Goal: Navigation & Orientation: Find specific page/section

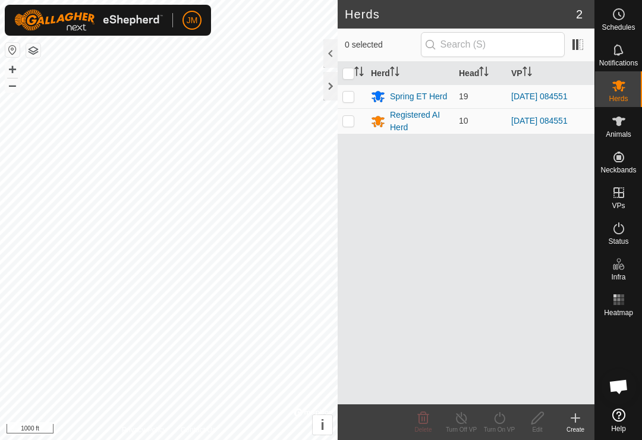
click at [326, 90] on div at bounding box center [330, 86] width 14 height 29
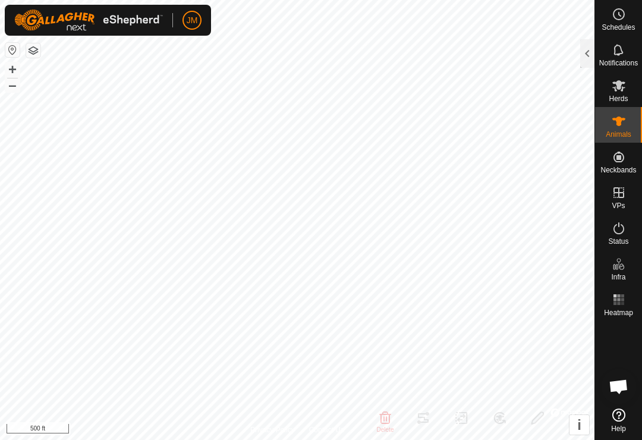
click at [591, 53] on div at bounding box center [587, 53] width 14 height 29
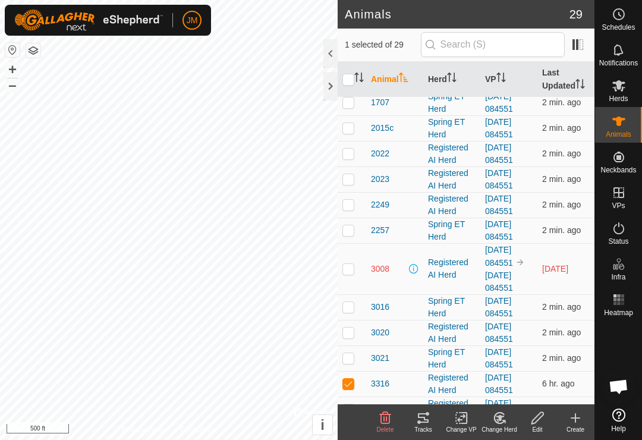
scroll to position [160, 0]
click at [359, 383] on td at bounding box center [351, 384] width 29 height 26
checkbox input "false"
click at [380, 272] on span "3008" at bounding box center [380, 269] width 18 height 12
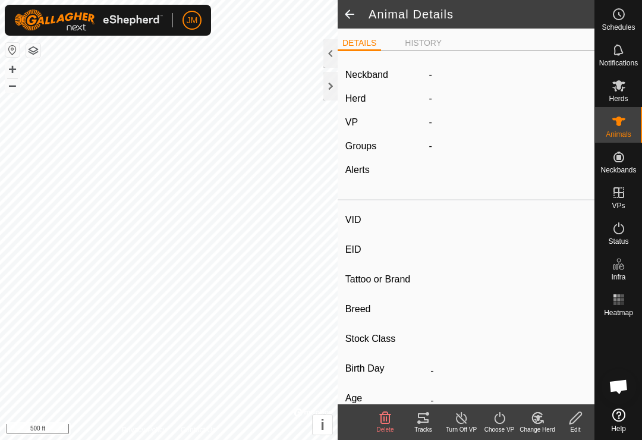
type input "3008"
type input "-"
type input "3008"
type input "-"
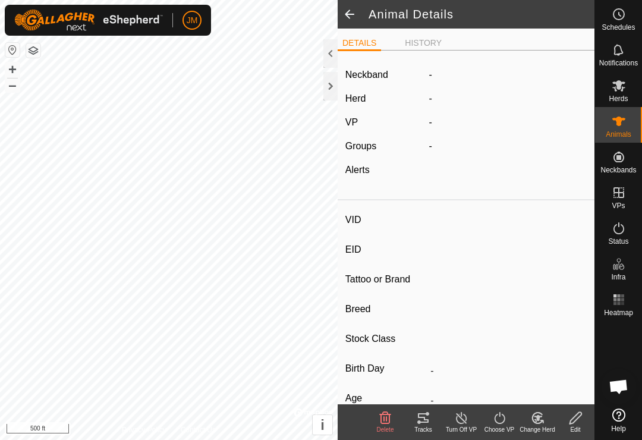
type input "Wet/Lactating"
type input "0 kg"
type input "-"
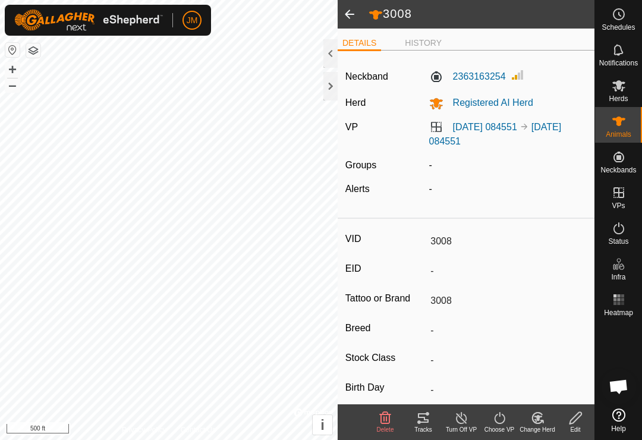
click at [421, 40] on li "HISTORY" at bounding box center [423, 43] width 46 height 12
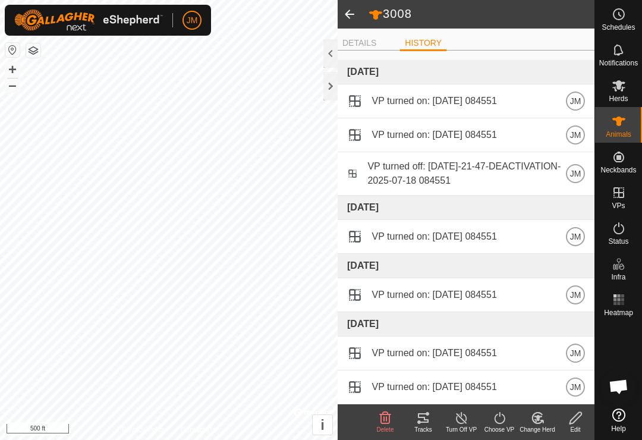
click at [357, 44] on li "DETAILS" at bounding box center [358, 43] width 43 height 12
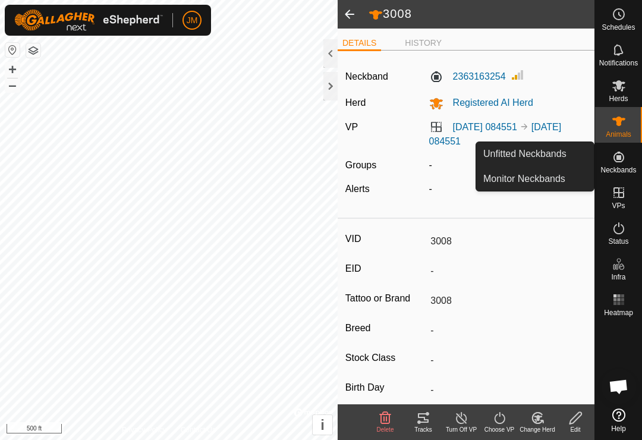
click at [563, 153] on span "Unfitted Neckbands" at bounding box center [524, 154] width 83 height 14
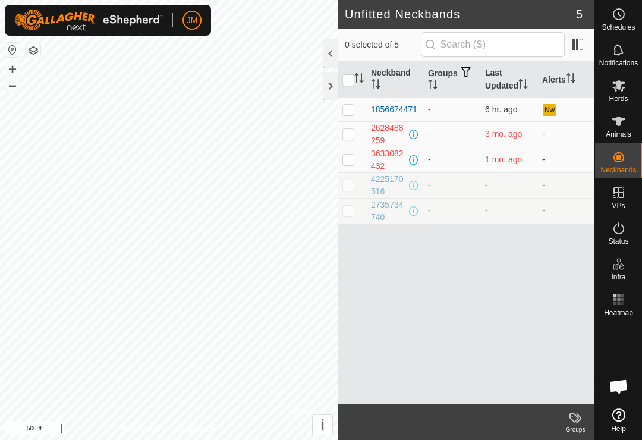
click at [555, 109] on button "Nw" at bounding box center [548, 110] width 13 height 12
click at [622, 52] on icon at bounding box center [618, 49] width 10 height 11
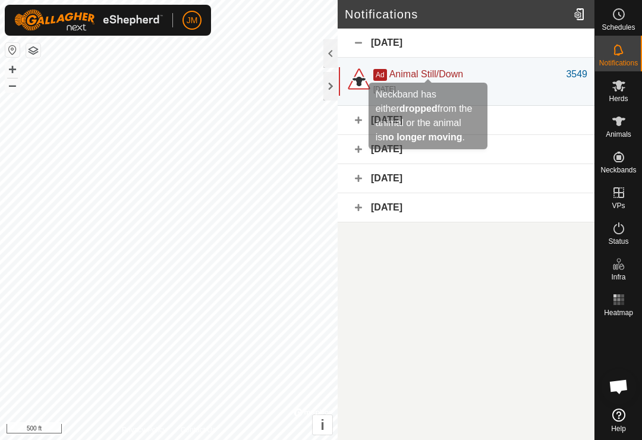
click at [443, 72] on span "Animal Still/Down" at bounding box center [426, 74] width 74 height 10
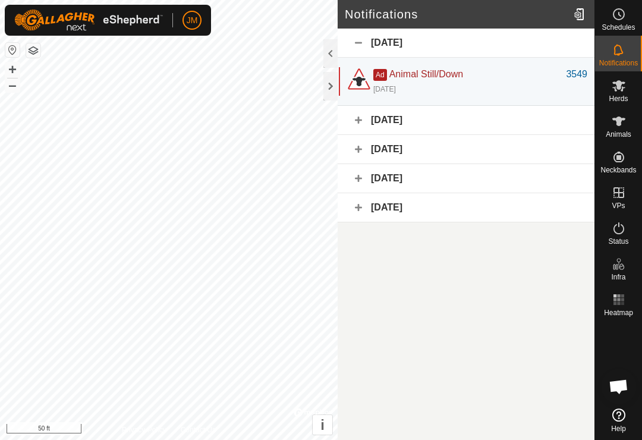
click at [469, 120] on div "[DATE]" at bounding box center [465, 120] width 257 height 29
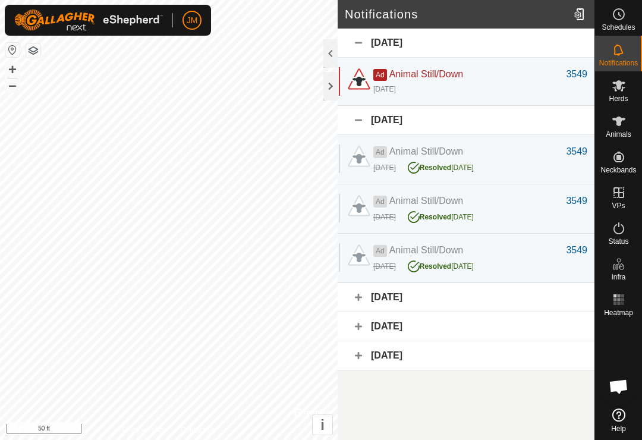
click at [362, 127] on div "[DATE]" at bounding box center [465, 120] width 257 height 29
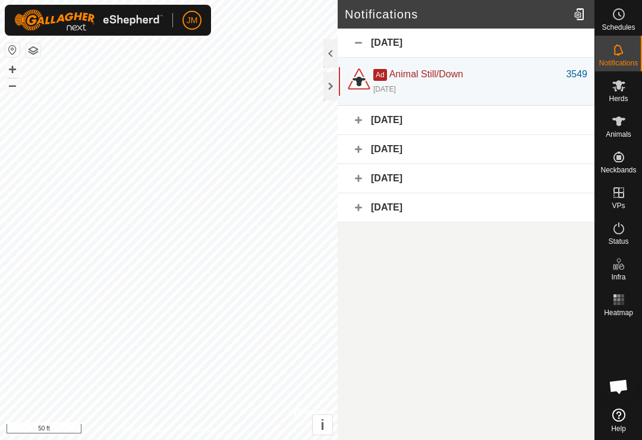
click at [363, 153] on div "[DATE]" at bounding box center [465, 149] width 257 height 29
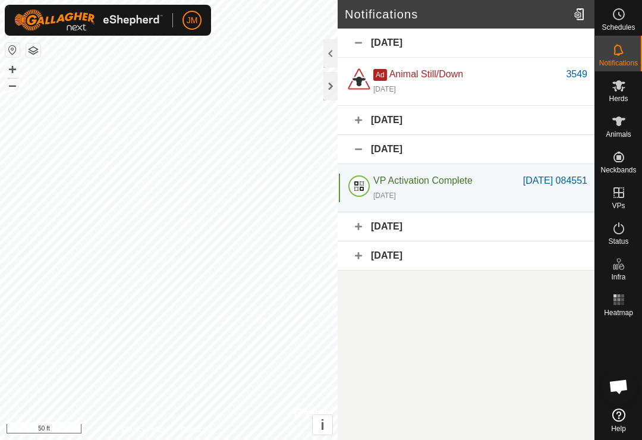
click at [361, 158] on div "[DATE]" at bounding box center [465, 149] width 257 height 29
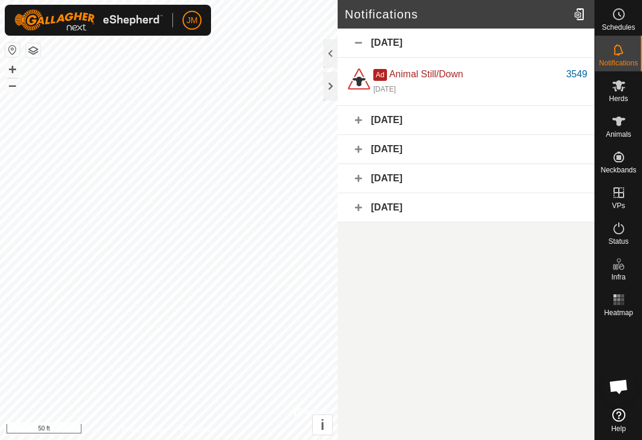
click at [364, 188] on div "[DATE]" at bounding box center [465, 178] width 257 height 29
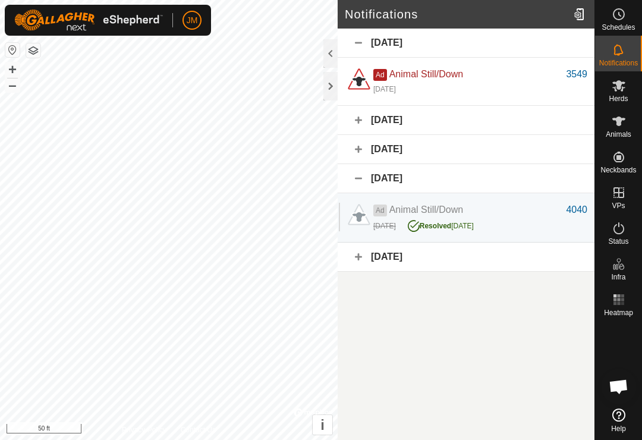
click at [355, 175] on div "[DATE]" at bounding box center [465, 178] width 257 height 29
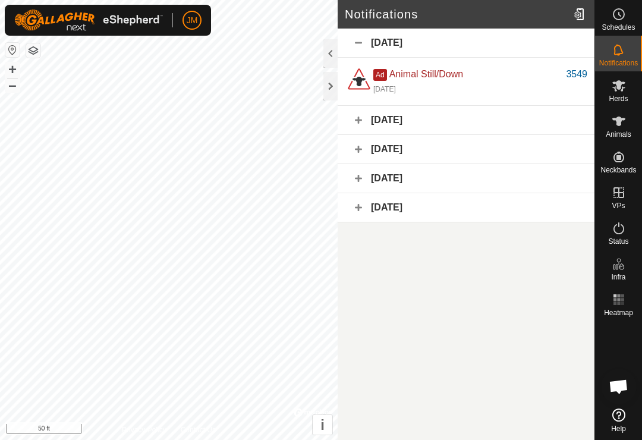
click at [360, 210] on div "[DATE]" at bounding box center [465, 207] width 257 height 29
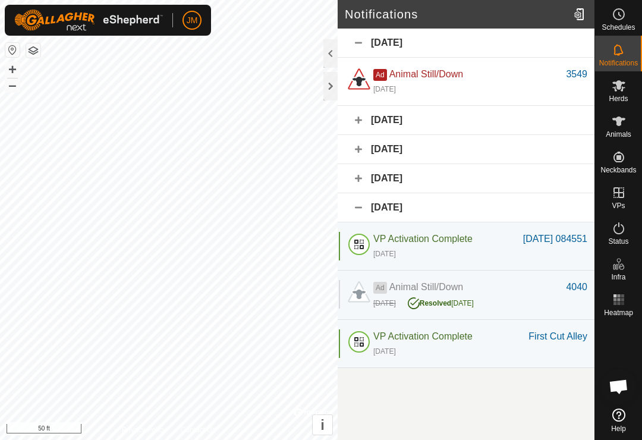
click at [359, 206] on div "[DATE]" at bounding box center [465, 207] width 257 height 29
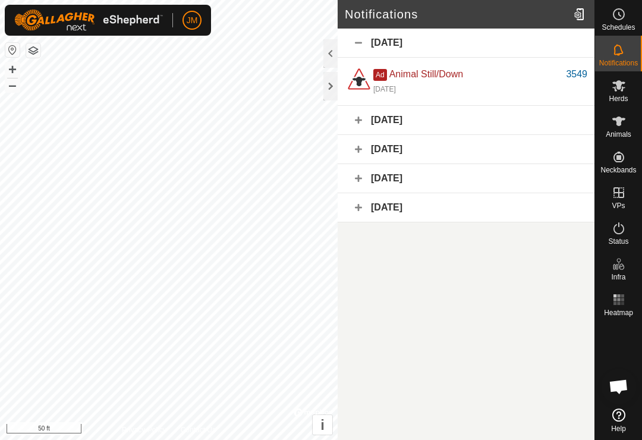
click at [328, 96] on div at bounding box center [330, 86] width 14 height 29
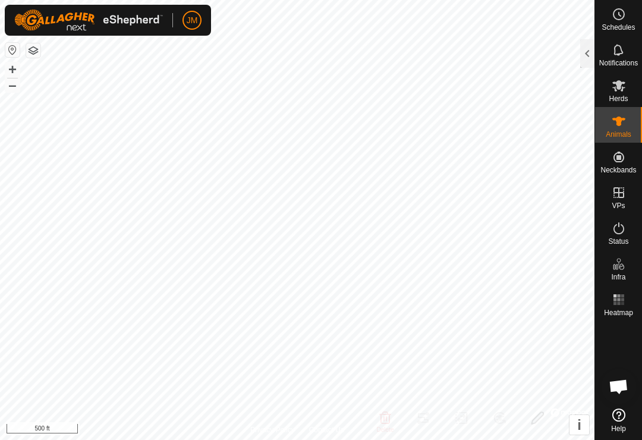
click at [584, 59] on div at bounding box center [587, 53] width 14 height 29
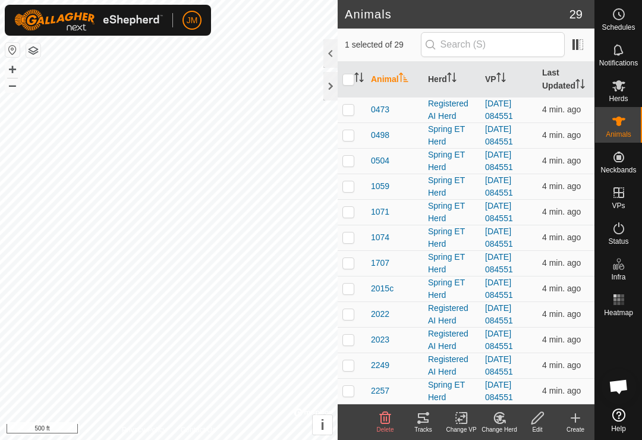
checkbox input "true"
click at [430, 402] on div "Registered AI Herd" at bounding box center [452, 390] width 48 height 25
checkbox input "true"
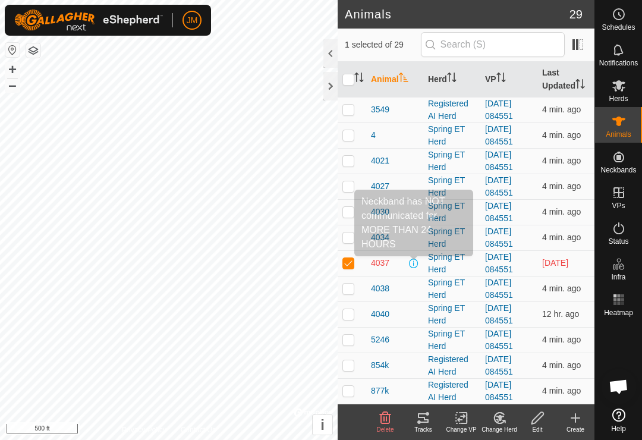
click at [418, 262] on span at bounding box center [414, 263] width 10 height 10
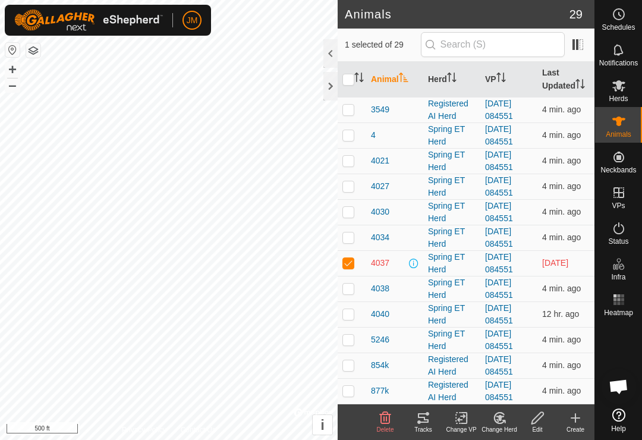
click at [417, 260] on span at bounding box center [414, 263] width 10 height 10
click at [409, 265] on span at bounding box center [414, 263] width 10 height 10
click at [414, 264] on span at bounding box center [414, 263] width 10 height 10
click at [411, 267] on span at bounding box center [414, 263] width 10 height 10
click at [414, 265] on span at bounding box center [414, 263] width 10 height 10
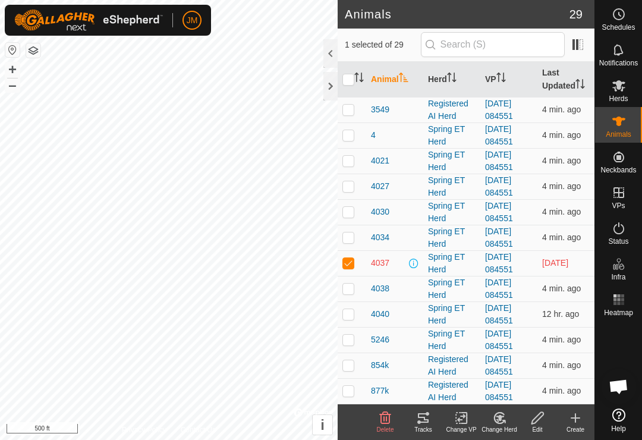
click at [409, 262] on span at bounding box center [414, 263] width 10 height 10
click at [614, 302] on rect at bounding box center [614, 303] width 3 height 3
